Goal: Transaction & Acquisition: Book appointment/travel/reservation

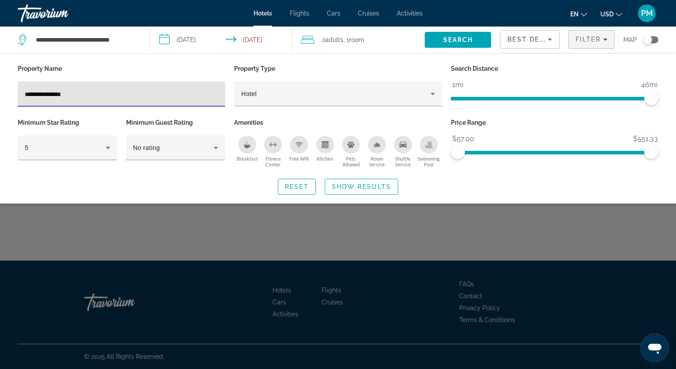
click at [458, 39] on span "Search" at bounding box center [458, 39] width 30 height 7
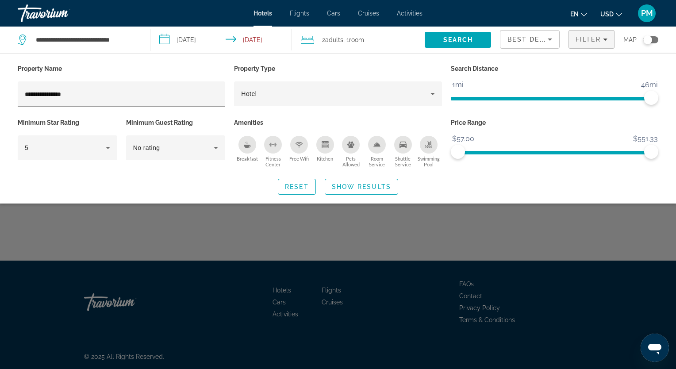
drag, startPoint x: 675, startPoint y: 223, endPoint x: 677, endPoint y: 45, distance: 178.7
click at [675, 45] on html "**********" at bounding box center [338, 184] width 676 height 369
click at [259, 10] on span "Hotels" at bounding box center [262, 13] width 19 height 7
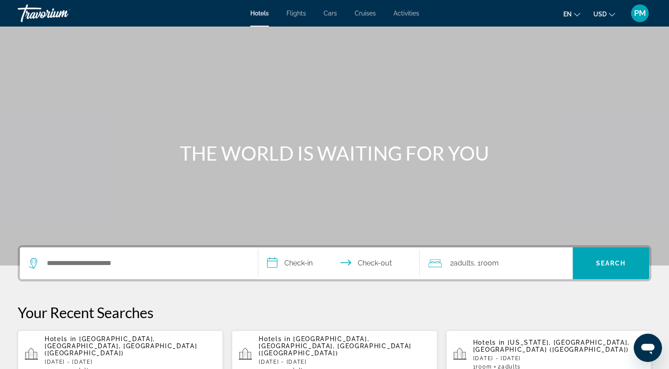
click at [259, 10] on span "Hotels" at bounding box center [259, 13] width 19 height 7
click at [351, 330] on button "Hotels in [GEOGRAPHIC_DATA], [GEOGRAPHIC_DATA], [GEOGRAPHIC_DATA] ([GEOGRAPHIC_…" at bounding box center [334, 354] width 205 height 49
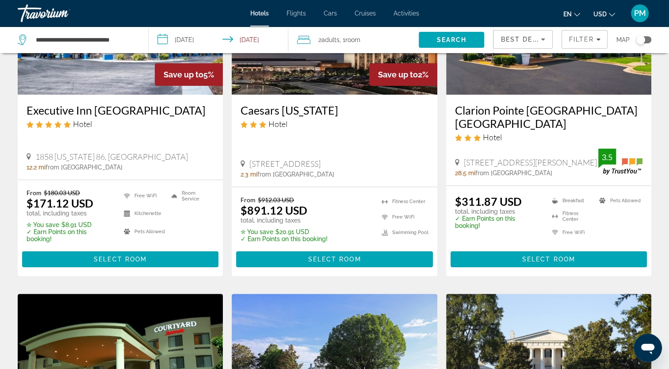
scroll to position [152, 0]
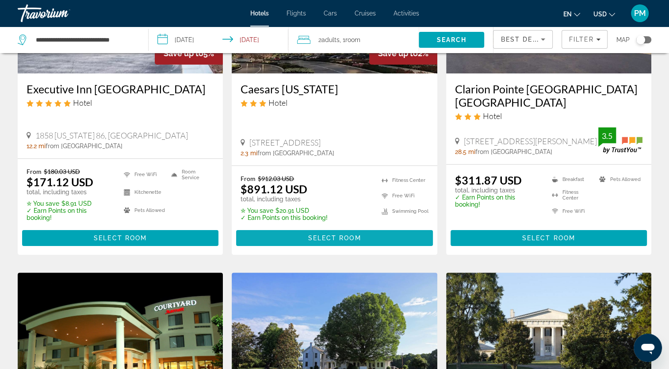
click at [334, 235] on span "Select Room" at bounding box center [334, 237] width 53 height 7
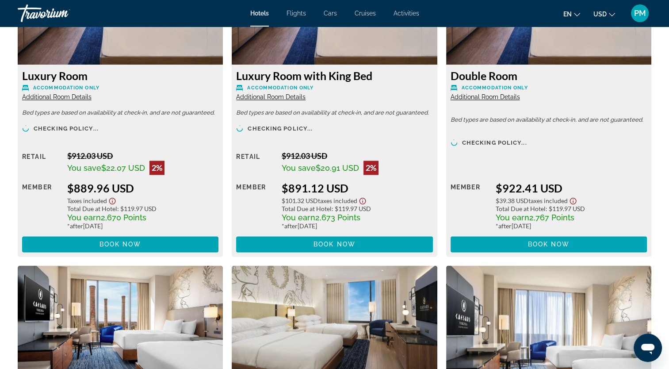
scroll to position [1310, 0]
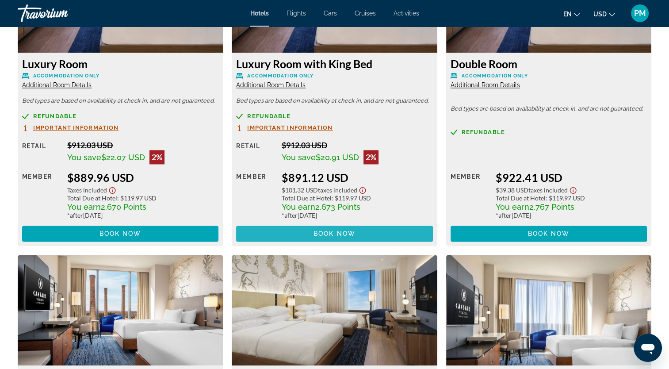
click at [345, 240] on span "Main content" at bounding box center [334, 233] width 196 height 21
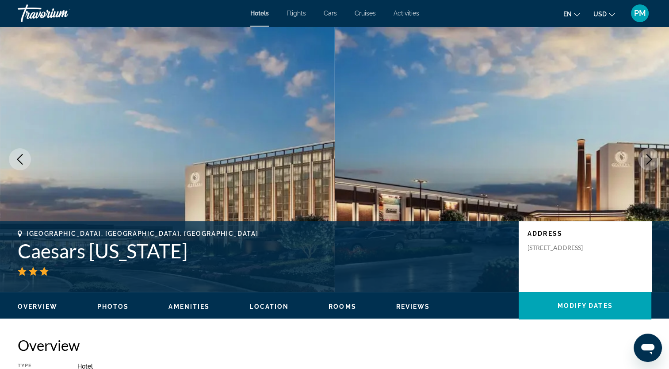
click at [638, 148] on button "Next image" at bounding box center [649, 159] width 22 height 22
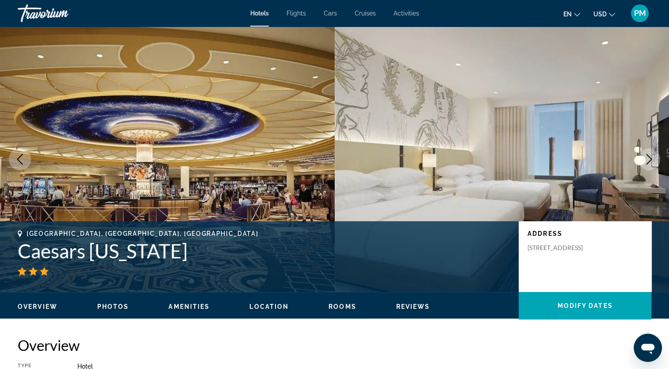
click at [261, 20] on div "Hotels Flights Cars Cruises Activities Hotels Flights Cars Cruises Activities e…" at bounding box center [334, 13] width 669 height 23
click at [262, 12] on span "Hotels" at bounding box center [259, 13] width 19 height 7
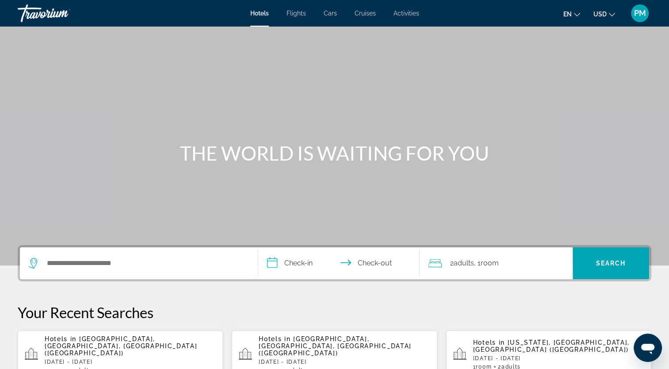
click at [130, 341] on span "[GEOGRAPHIC_DATA], [GEOGRAPHIC_DATA], [GEOGRAPHIC_DATA] ([GEOGRAPHIC_DATA])" at bounding box center [121, 345] width 153 height 21
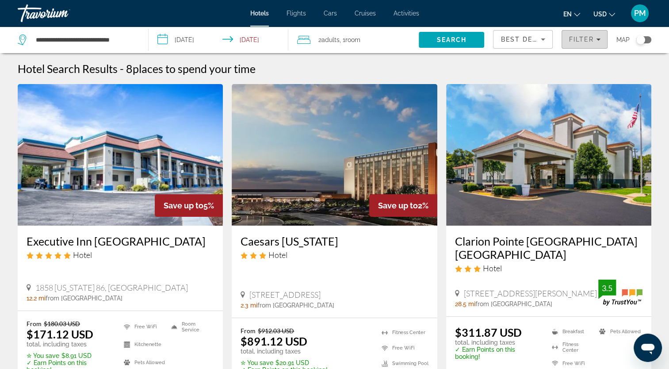
click at [601, 42] on span "Filters" at bounding box center [584, 39] width 45 height 21
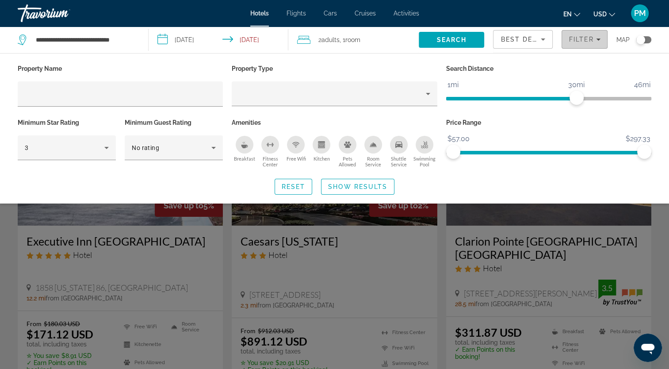
click at [601, 42] on span "Filters" at bounding box center [584, 39] width 45 height 21
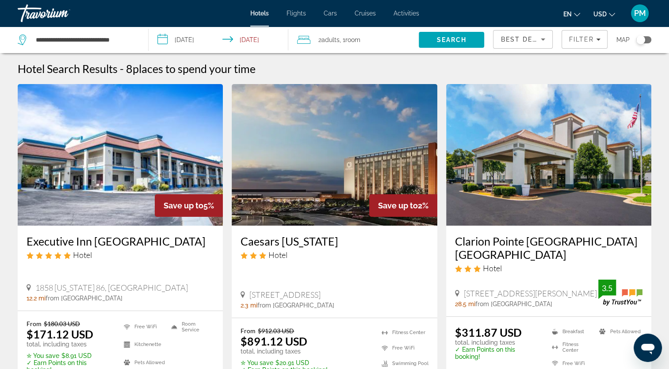
click at [550, 42] on div "Best Deals" at bounding box center [523, 40] width 59 height 18
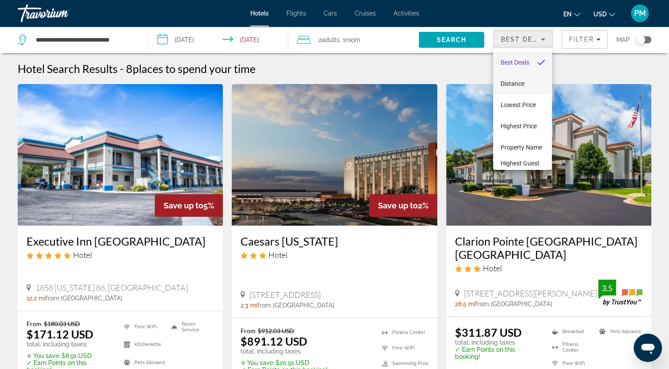
click at [524, 86] on span "Distance" at bounding box center [512, 83] width 24 height 7
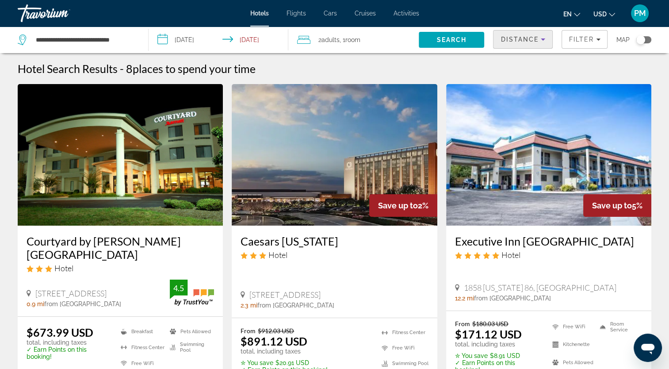
click at [543, 37] on icon "Sort by" at bounding box center [543, 39] width 11 height 11
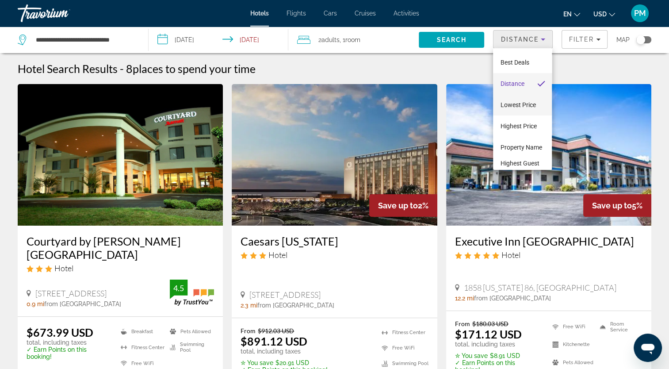
click at [513, 105] on span "Lowest Price" at bounding box center [517, 104] width 35 height 7
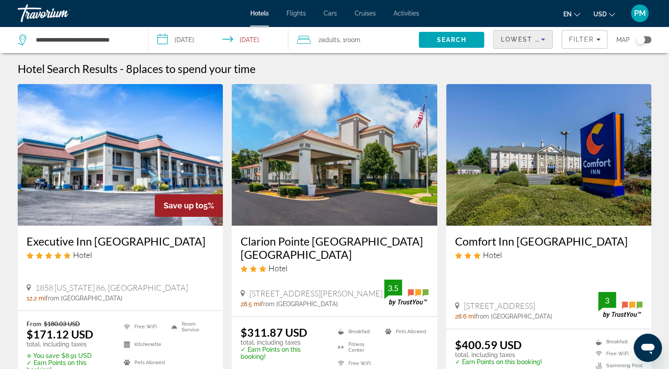
click at [542, 39] on icon "Sort by" at bounding box center [543, 39] width 4 height 2
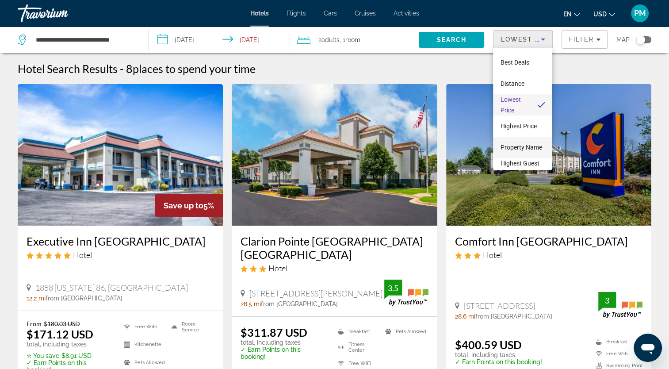
click at [515, 148] on span "Property Name" at bounding box center [521, 147] width 42 height 7
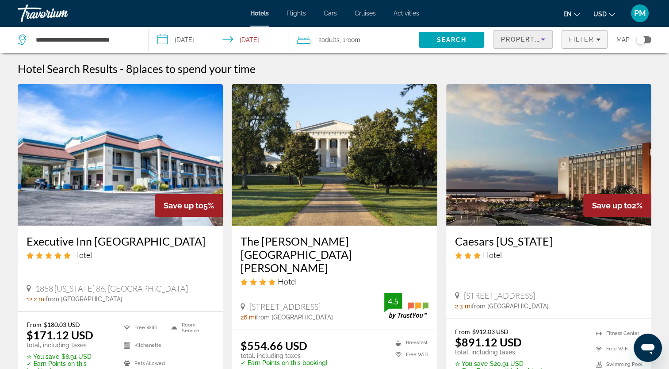
click at [605, 30] on span "Filters" at bounding box center [584, 39] width 45 height 21
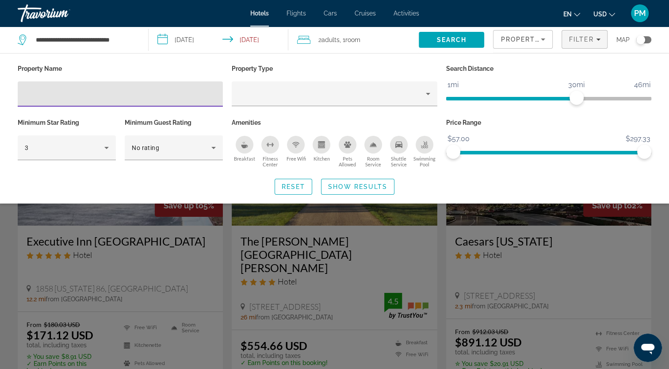
click at [127, 90] on input "Hotel Filters" at bounding box center [120, 94] width 191 height 11
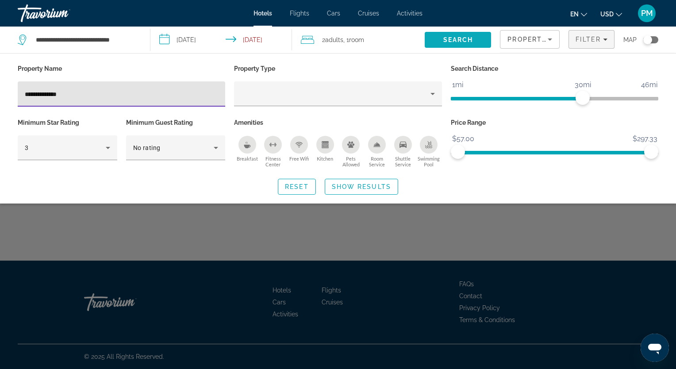
type input "**********"
click at [448, 40] on span "Search" at bounding box center [458, 39] width 30 height 7
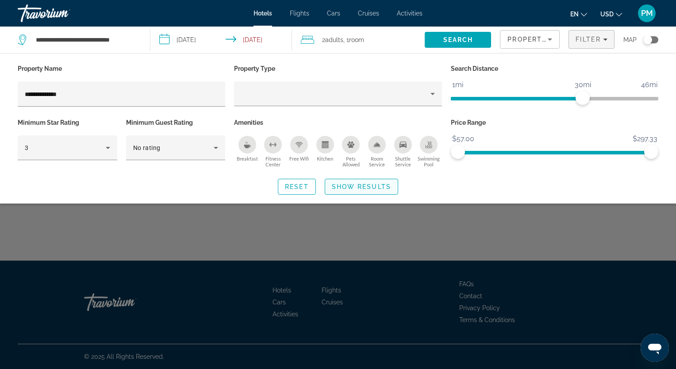
click at [343, 185] on span "Show Results" at bounding box center [361, 186] width 59 height 7
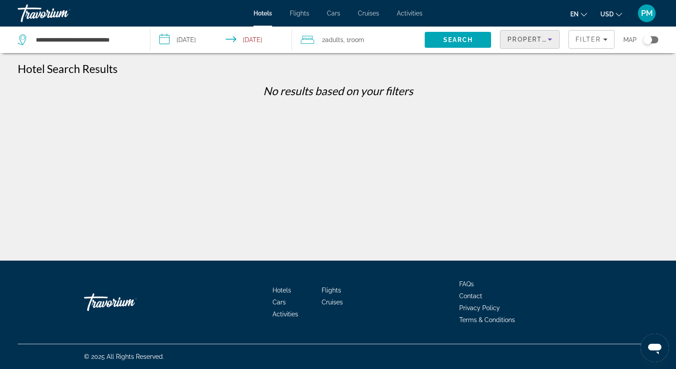
click at [551, 40] on icon "Sort by" at bounding box center [550, 39] width 11 height 11
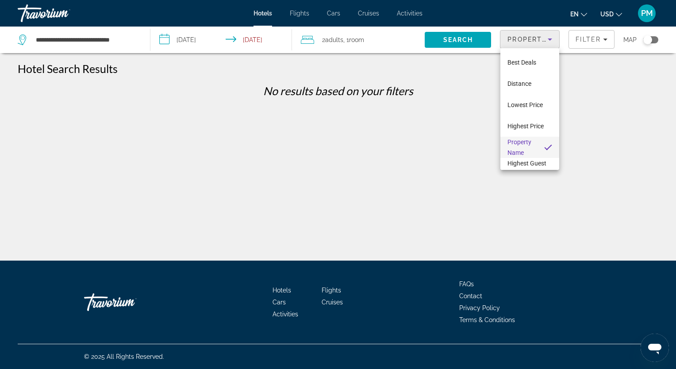
click at [551, 40] on div at bounding box center [338, 184] width 676 height 369
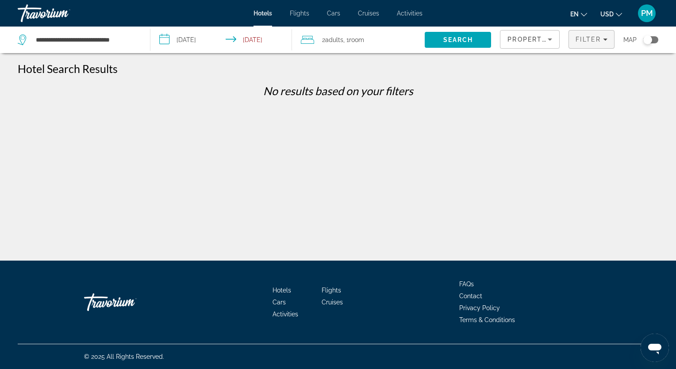
click at [600, 37] on span "Filter" at bounding box center [587, 39] width 25 height 7
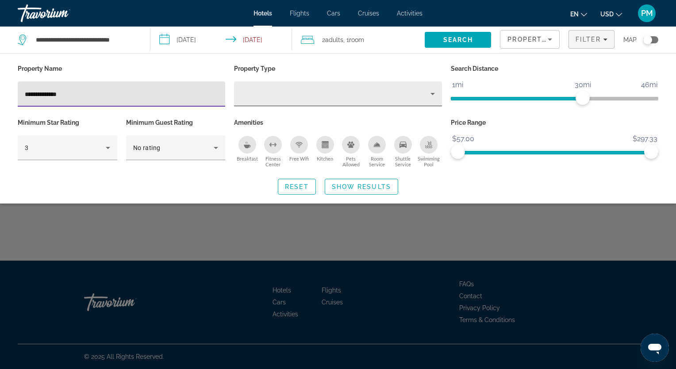
click at [301, 95] on div "Property type" at bounding box center [335, 93] width 189 height 11
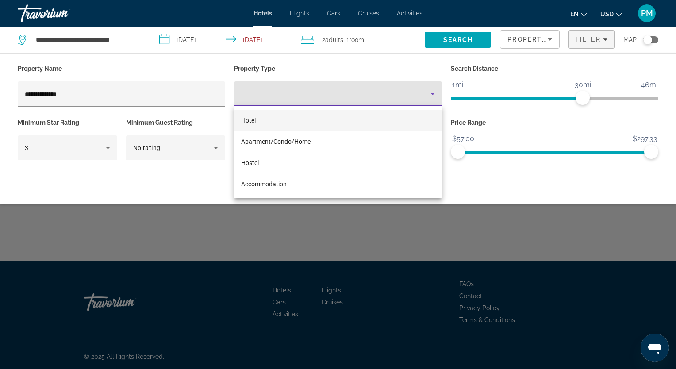
click at [256, 116] on mat-option "Hotel" at bounding box center [337, 120] width 207 height 21
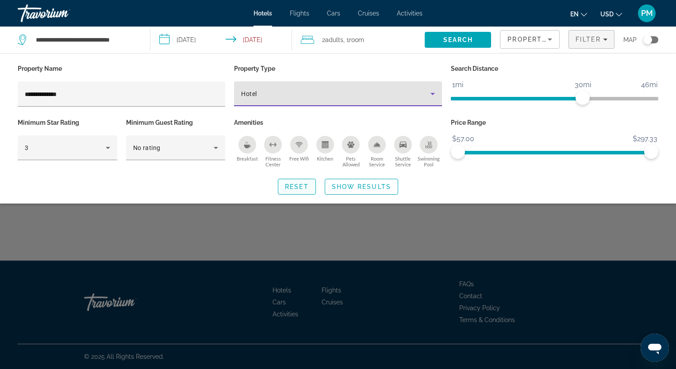
click at [286, 181] on span "Search widget" at bounding box center [296, 186] width 37 height 21
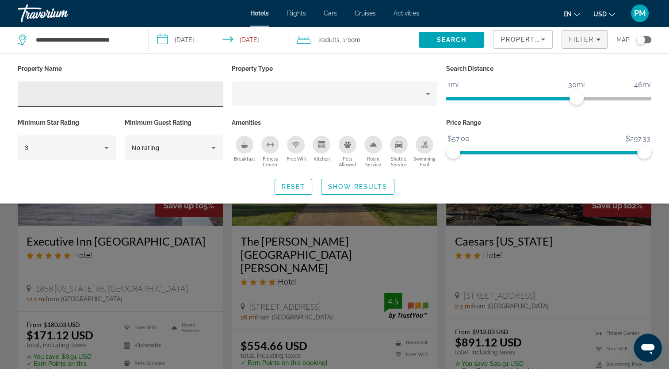
click at [33, 97] on input "Hotel Filters" at bounding box center [120, 94] width 191 height 11
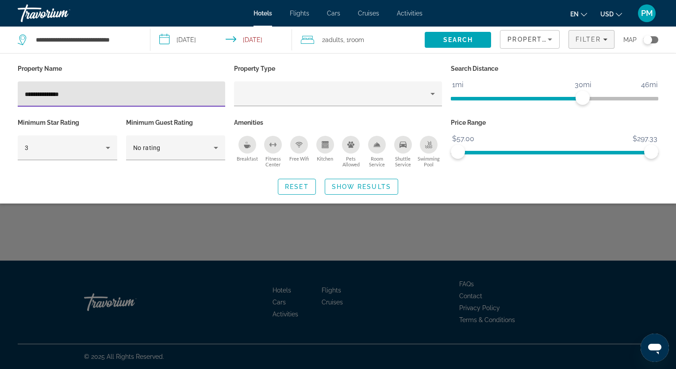
click at [40, 92] on input "**********" at bounding box center [121, 94] width 193 height 11
type input "**********"
click at [447, 41] on span "Search" at bounding box center [458, 39] width 30 height 7
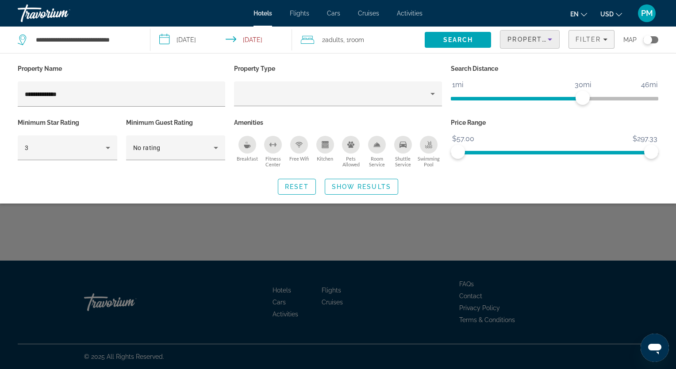
click at [541, 41] on span "Property Name" at bounding box center [538, 39] width 63 height 7
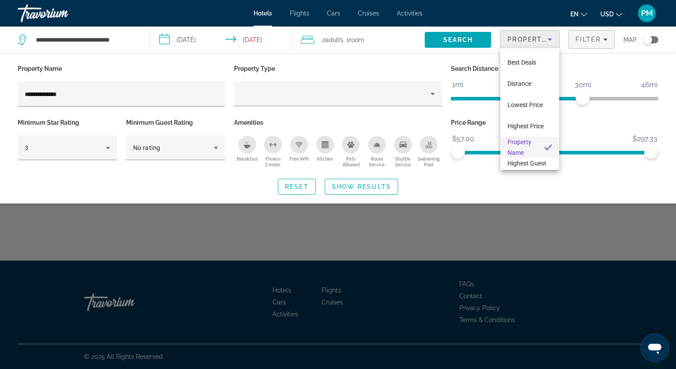
click at [541, 41] on div at bounding box center [338, 184] width 676 height 369
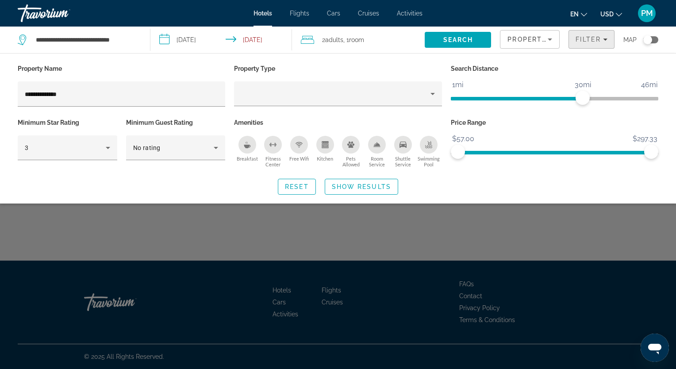
click at [580, 39] on span "Filter" at bounding box center [587, 39] width 25 height 7
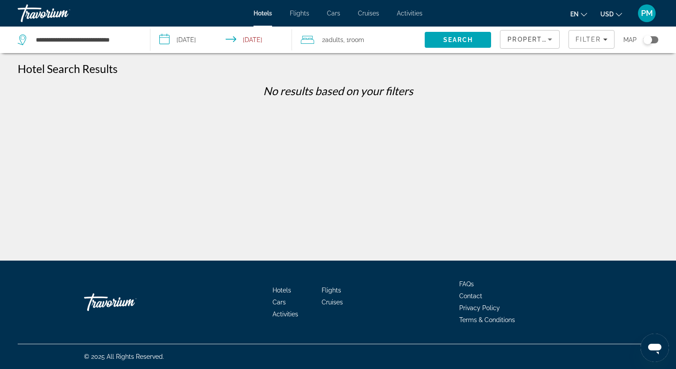
click at [530, 36] on span "Property Name" at bounding box center [538, 39] width 63 height 7
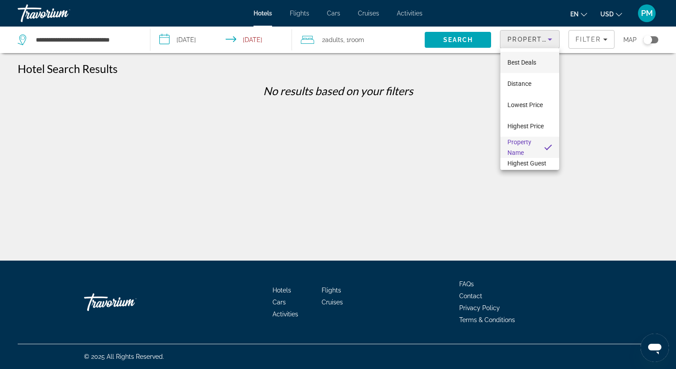
click at [516, 66] on span "Best Deals" at bounding box center [521, 62] width 29 height 11
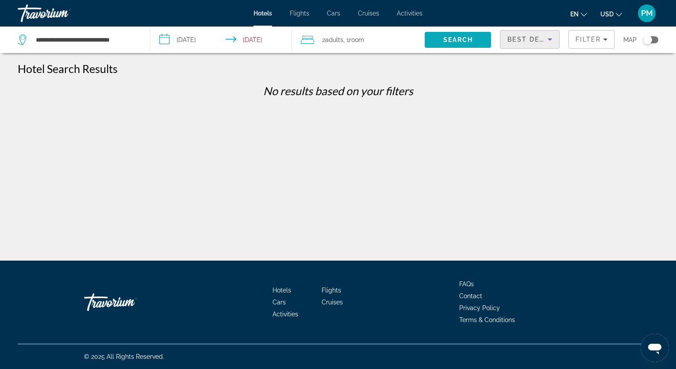
click at [446, 38] on span "Search" at bounding box center [458, 39] width 30 height 7
click at [604, 46] on span "Filters" at bounding box center [591, 39] width 45 height 21
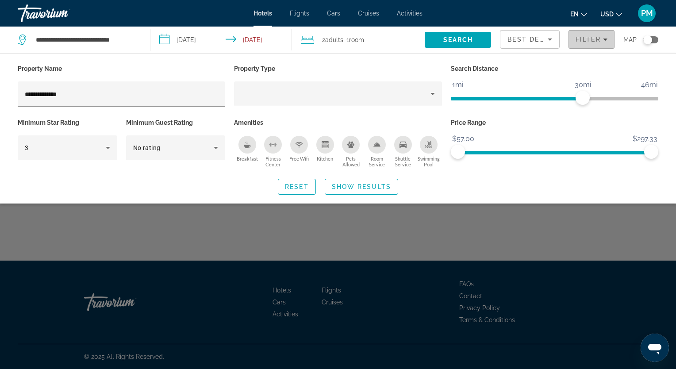
click at [604, 46] on span "Filters" at bounding box center [591, 39] width 45 height 21
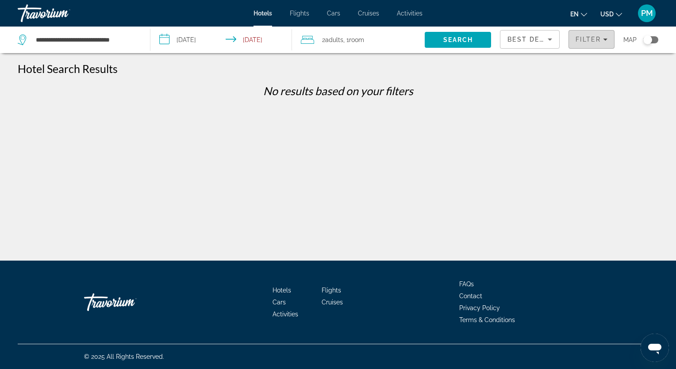
click at [604, 46] on span "Filters" at bounding box center [591, 39] width 45 height 21
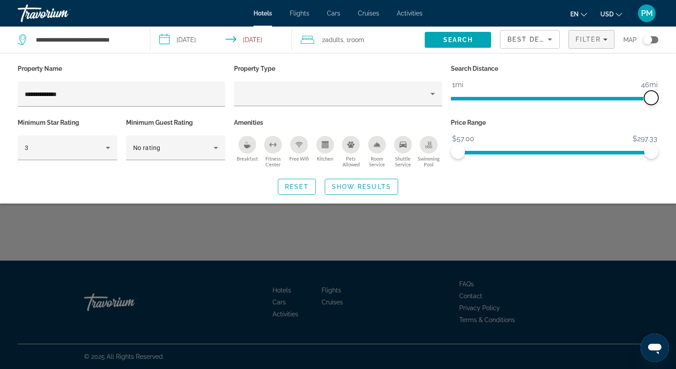
drag, startPoint x: 583, startPoint y: 96, endPoint x: 671, endPoint y: 101, distance: 87.3
click at [671, 101] on div "**********" at bounding box center [338, 128] width 676 height 132
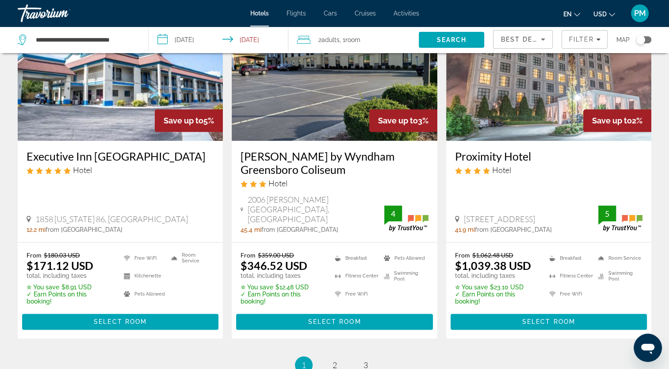
scroll to position [1114, 0]
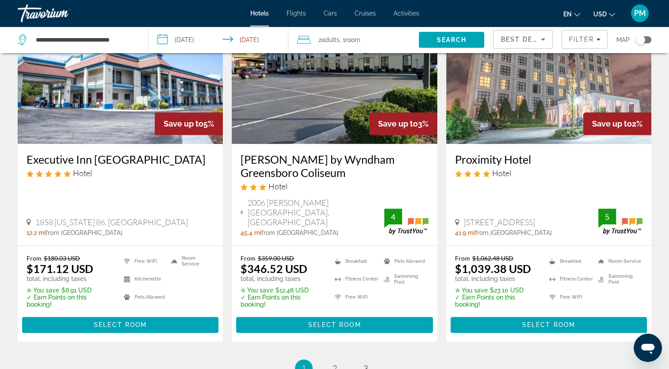
click at [127, 166] on h3 "Executive Inn [GEOGRAPHIC_DATA]" at bounding box center [121, 159] width 188 height 13
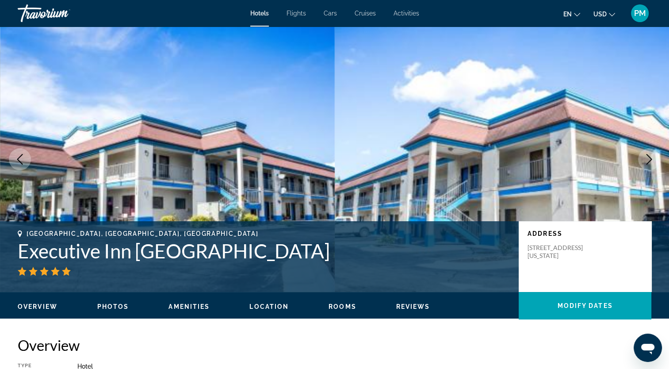
click at [127, 172] on img "Main content" at bounding box center [167, 159] width 335 height 265
click at [259, 16] on span "Hotels" at bounding box center [259, 13] width 19 height 7
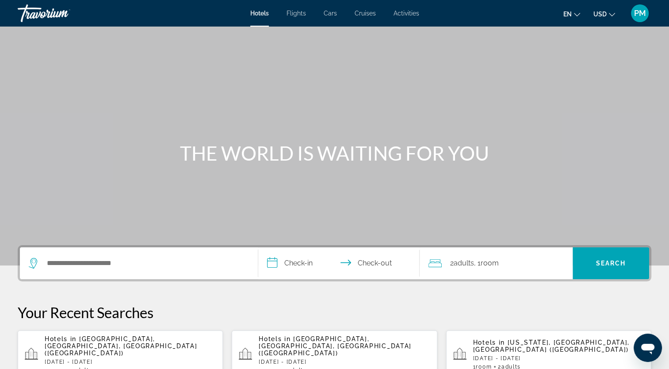
click at [337, 340] on span "[GEOGRAPHIC_DATA], [GEOGRAPHIC_DATA], [GEOGRAPHIC_DATA] ([GEOGRAPHIC_DATA])" at bounding box center [335, 345] width 153 height 21
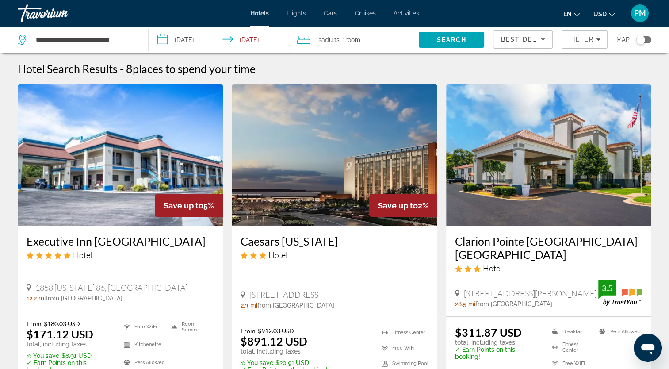
click at [609, 39] on div "Best Deals Filter Map" at bounding box center [572, 40] width 158 height 27
click at [595, 37] on div "Filter" at bounding box center [585, 39] width 32 height 7
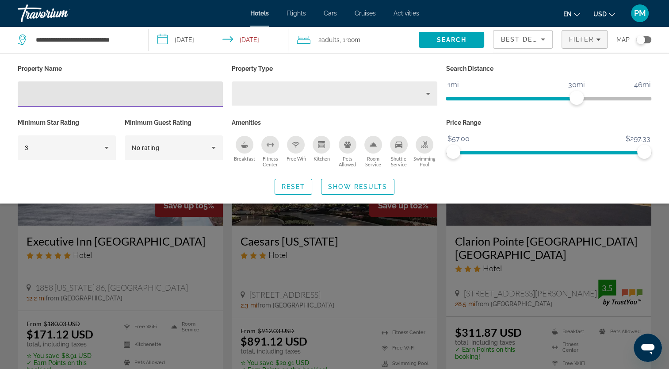
click at [427, 98] on icon "Property type" at bounding box center [428, 93] width 11 height 11
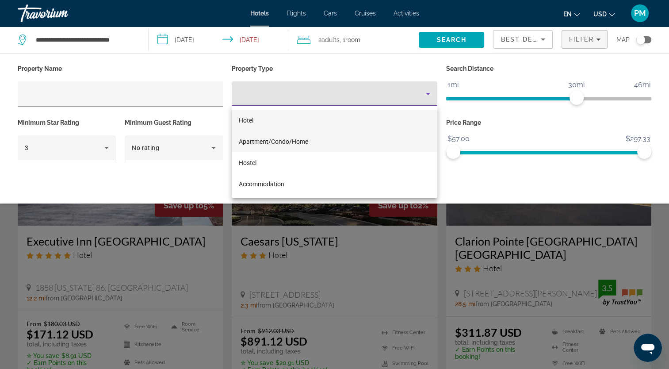
click at [288, 141] on span "Apartment/Condo/Home" at bounding box center [273, 141] width 69 height 7
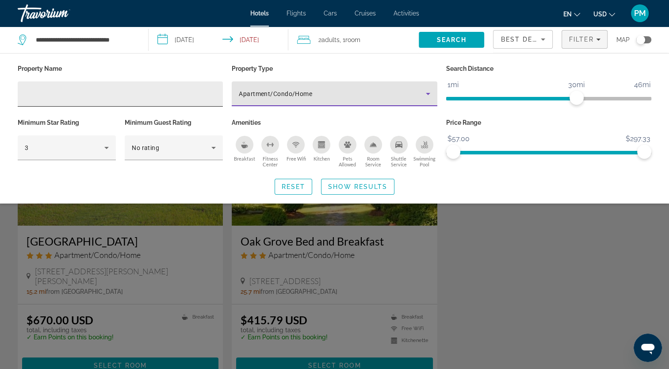
click at [39, 89] on input "Hotel Filters" at bounding box center [120, 94] width 191 height 11
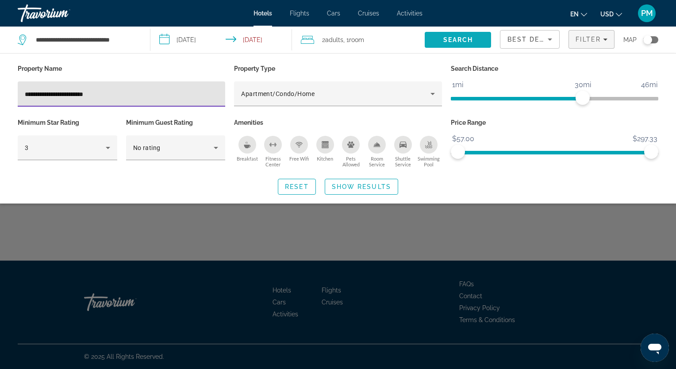
type input "**********"
click at [441, 38] on span "Search" at bounding box center [458, 39] width 66 height 21
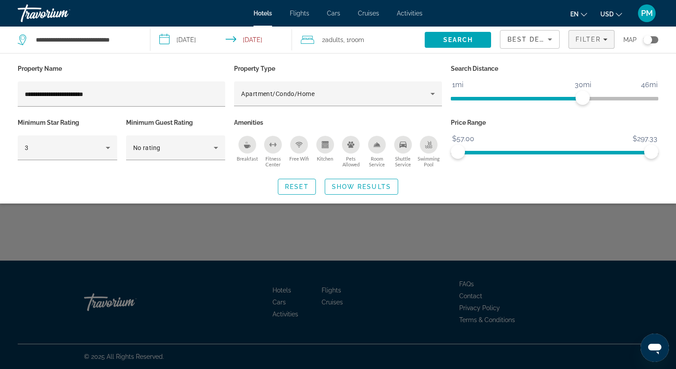
click at [548, 45] on div "Best Deals" at bounding box center [529, 43] width 45 height 25
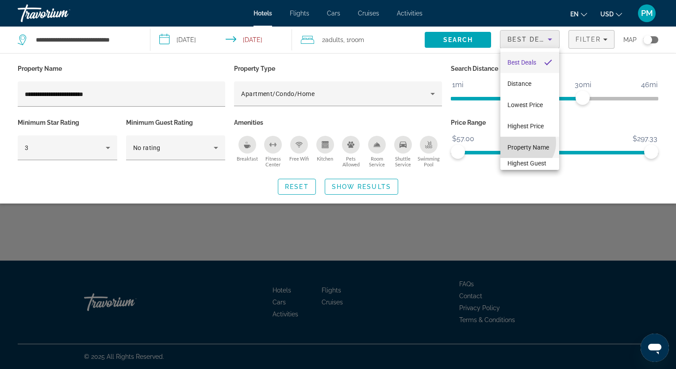
click at [523, 144] on span "Property Name" at bounding box center [528, 147] width 42 height 7
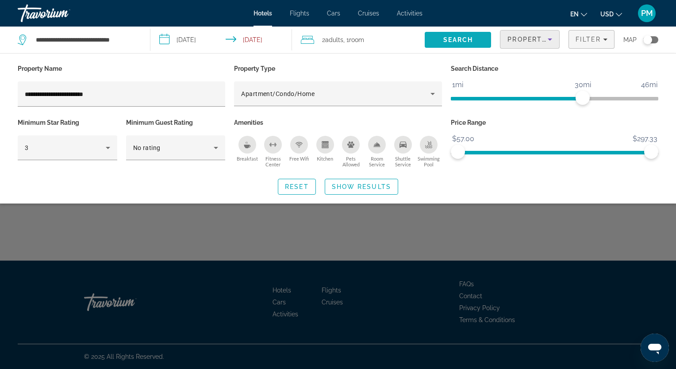
click at [458, 40] on span "Search" at bounding box center [458, 39] width 30 height 7
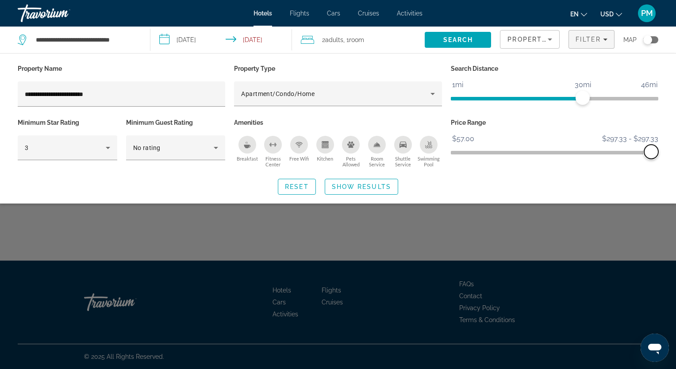
drag, startPoint x: 460, startPoint y: 151, endPoint x: 662, endPoint y: 151, distance: 201.3
click at [662, 151] on div "Price Range $57.00 $297.33 $297.33 $297.33 $297.33 - $297.33" at bounding box center [554, 143] width 216 height 54
drag, startPoint x: 586, startPoint y: 96, endPoint x: 677, endPoint y: 118, distance: 94.1
click at [675, 118] on html "**********" at bounding box center [338, 184] width 676 height 369
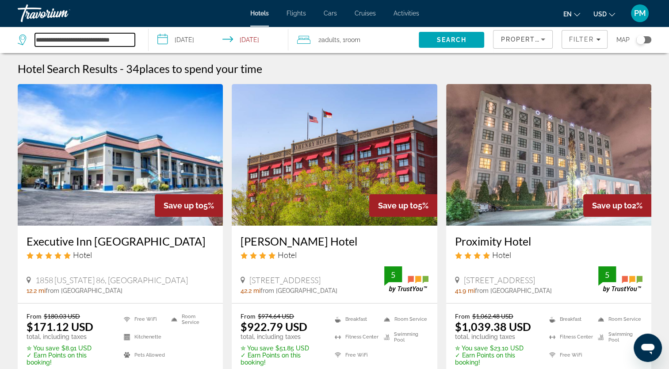
click at [129, 40] on input "**********" at bounding box center [85, 39] width 100 height 13
click at [441, 42] on span "Search" at bounding box center [452, 39] width 30 height 7
click at [542, 41] on icon "Sort by" at bounding box center [543, 39] width 11 height 11
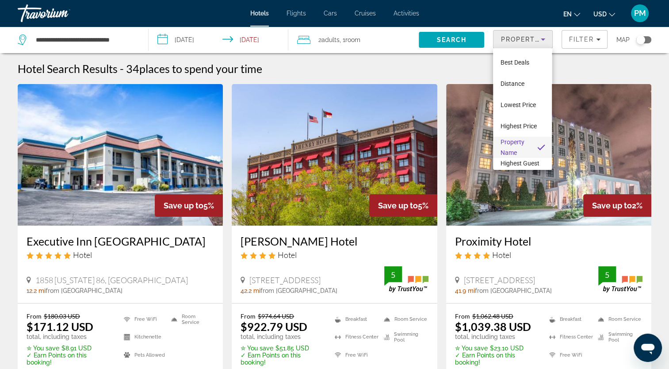
scroll to position [12, 0]
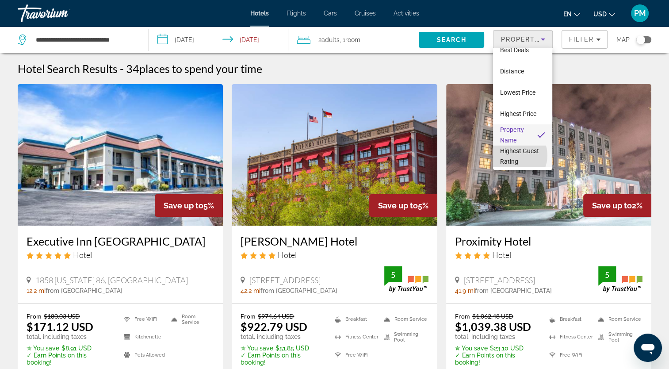
click at [513, 155] on span "Highest Guest Rating" at bounding box center [522, 156] width 45 height 21
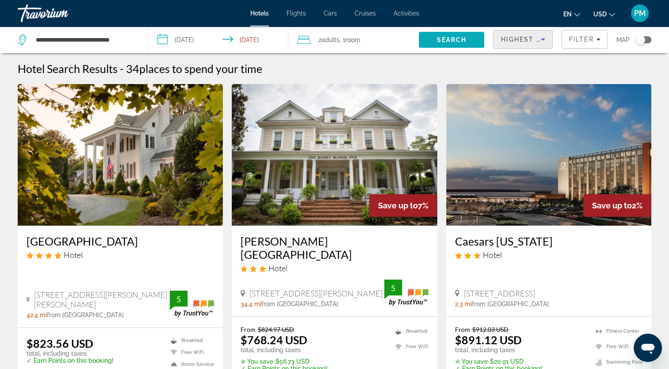
click at [464, 42] on span "Search" at bounding box center [452, 39] width 30 height 7
click at [457, 37] on span "Search" at bounding box center [452, 39] width 30 height 7
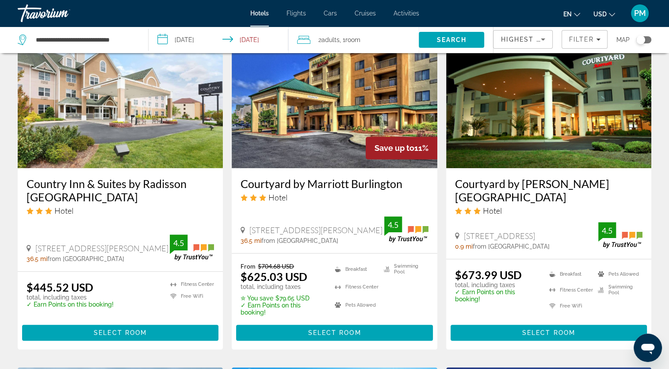
scroll to position [762, 0]
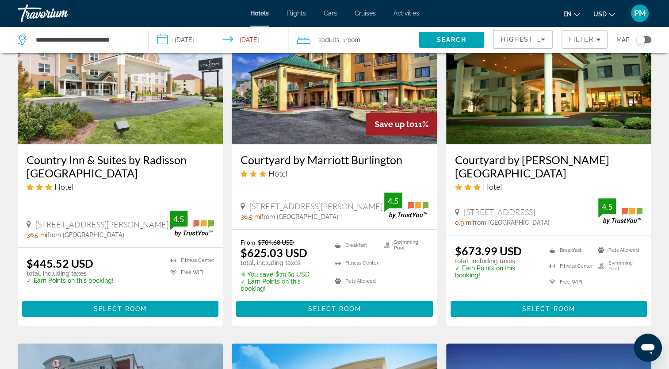
click at [541, 31] on div "Highest Guest Rating" at bounding box center [523, 43] width 45 height 25
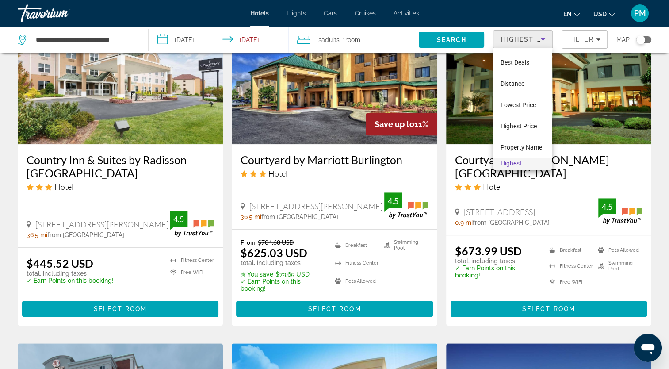
scroll to position [19, 0]
click at [591, 35] on div at bounding box center [334, 184] width 669 height 369
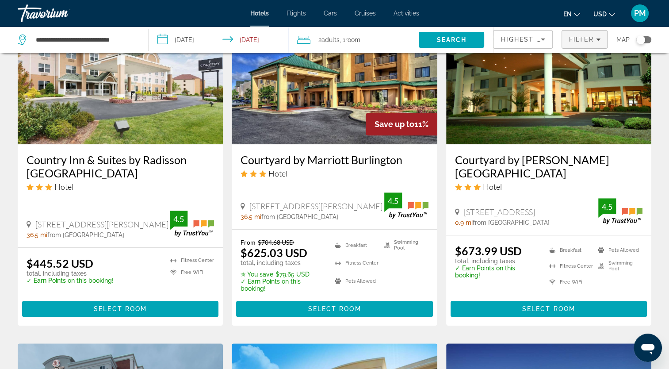
click at [591, 40] on span "Filter" at bounding box center [581, 39] width 25 height 7
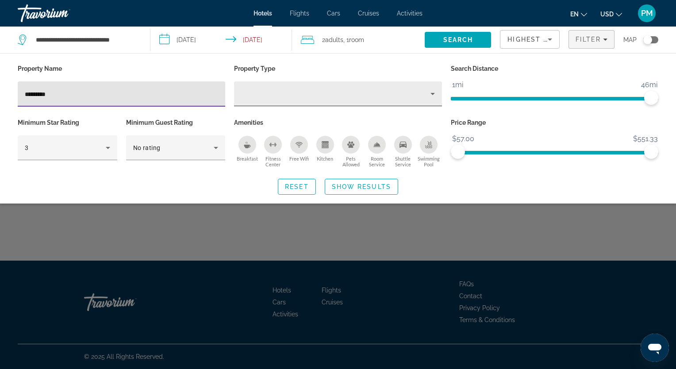
type input "*********"
click at [412, 96] on div "Property type" at bounding box center [335, 93] width 189 height 11
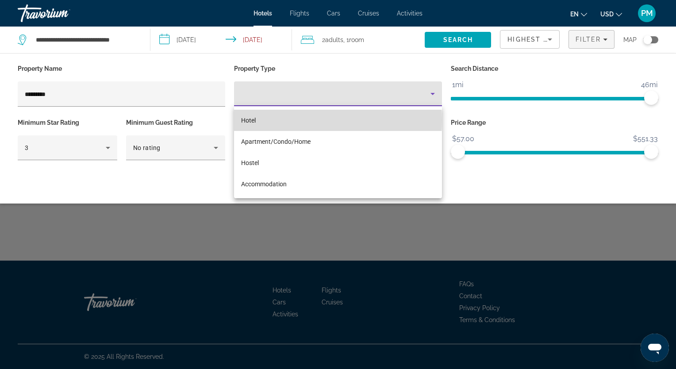
click at [280, 120] on mat-option "Hotel" at bounding box center [337, 120] width 207 height 21
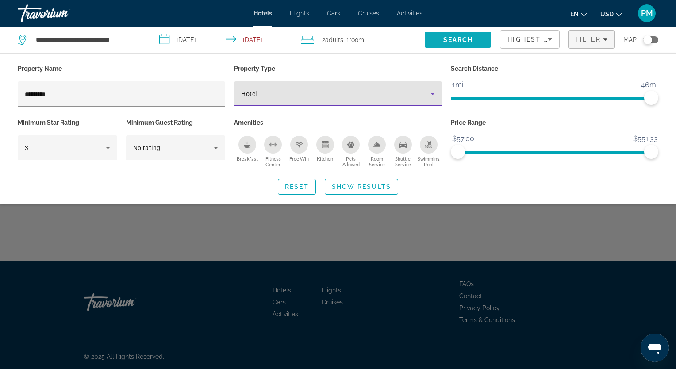
click at [464, 42] on span "Search" at bounding box center [458, 39] width 30 height 7
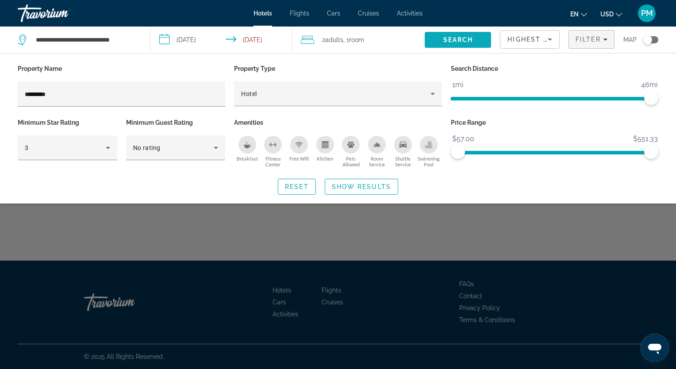
click at [464, 39] on span "Search" at bounding box center [458, 39] width 30 height 7
click at [546, 40] on icon "Sort by" at bounding box center [550, 39] width 11 height 11
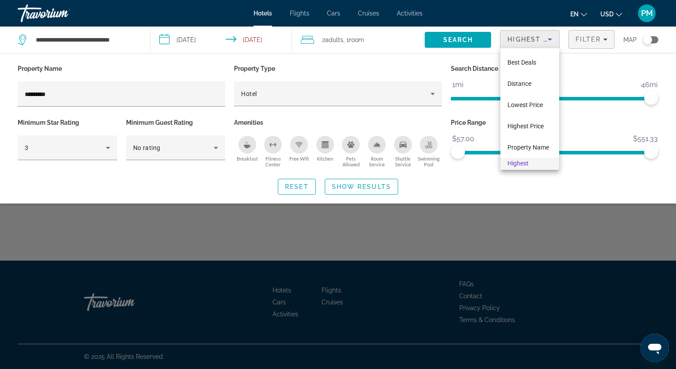
scroll to position [19, 0]
click at [540, 123] on span "Property Name" at bounding box center [528, 128] width 42 height 11
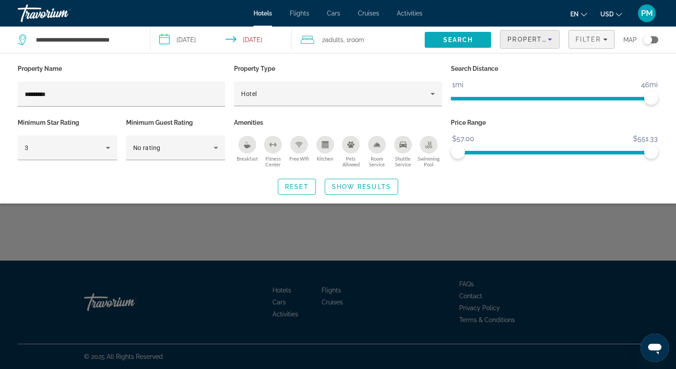
click at [450, 38] on span "Search" at bounding box center [458, 39] width 30 height 7
click at [425, 32] on button "Search" at bounding box center [458, 40] width 66 height 16
